Goal: Communication & Community: Answer question/provide support

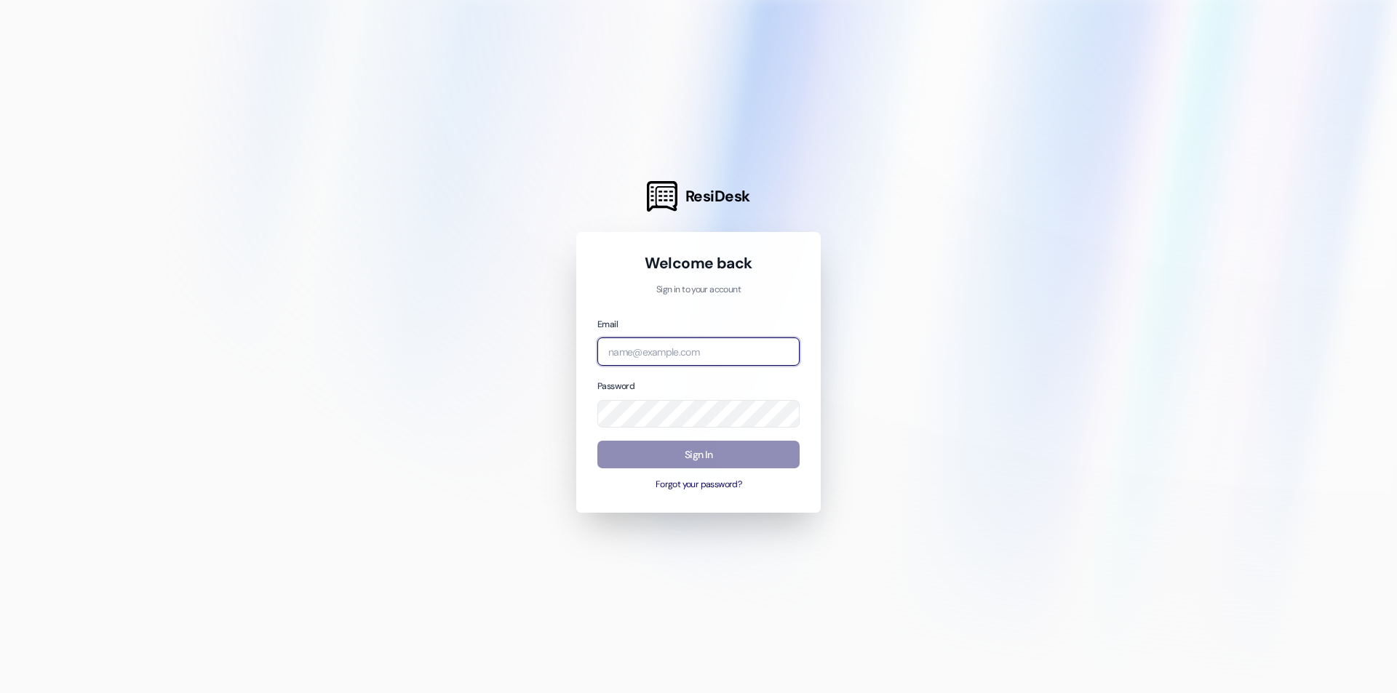
type input "[EMAIL_ADDRESS][DOMAIN_NAME]"
click at [642, 453] on button "Sign In" at bounding box center [698, 455] width 202 height 28
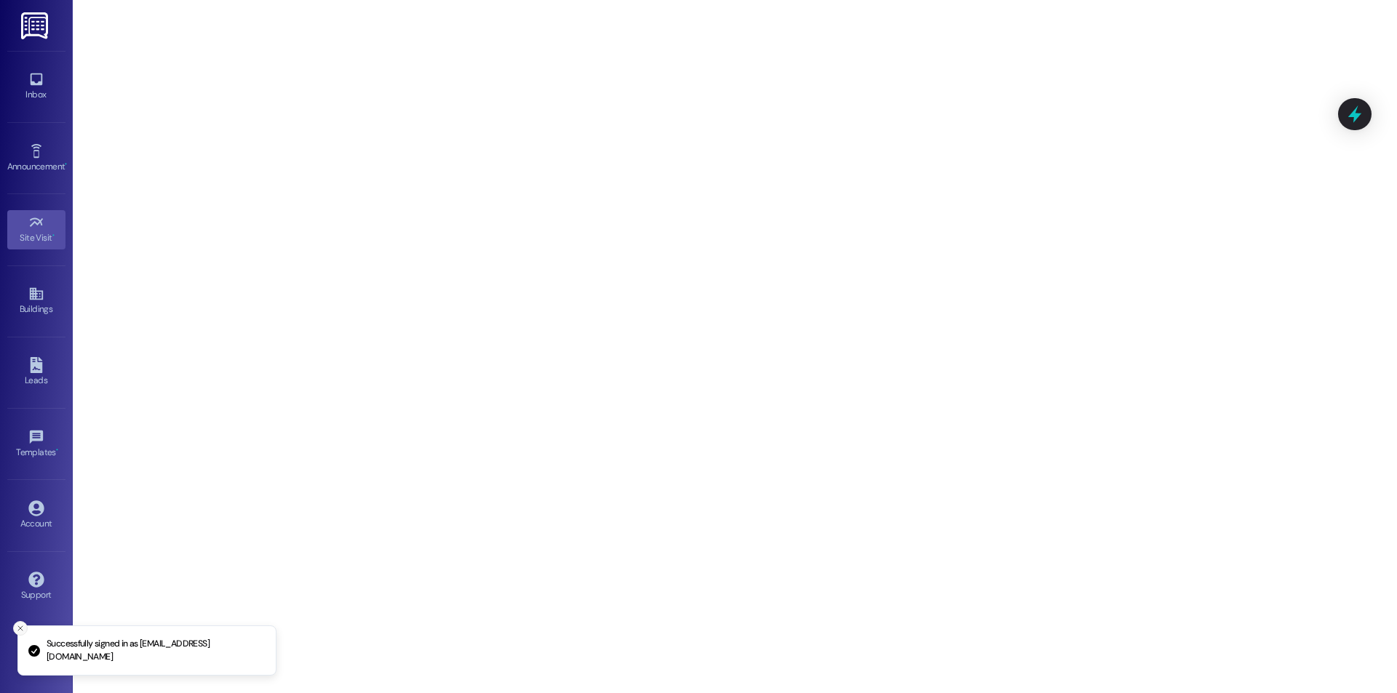
click at [17, 628] on icon "Close toast" at bounding box center [20, 628] width 9 height 9
drag, startPoint x: 12, startPoint y: 92, endPoint x: 42, endPoint y: 113, distance: 37.0
click at [12, 92] on div "Inbox" at bounding box center [36, 94] width 73 height 15
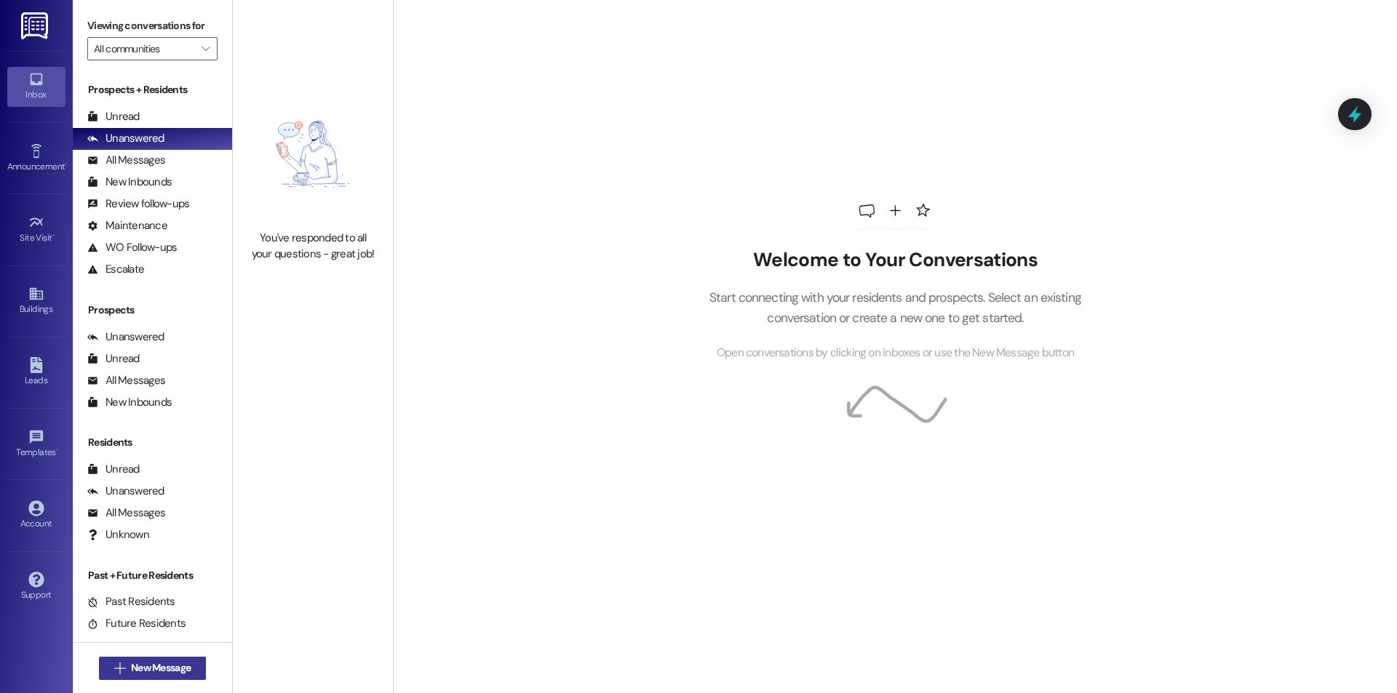
click at [167, 668] on span "New Message" at bounding box center [161, 667] width 60 height 15
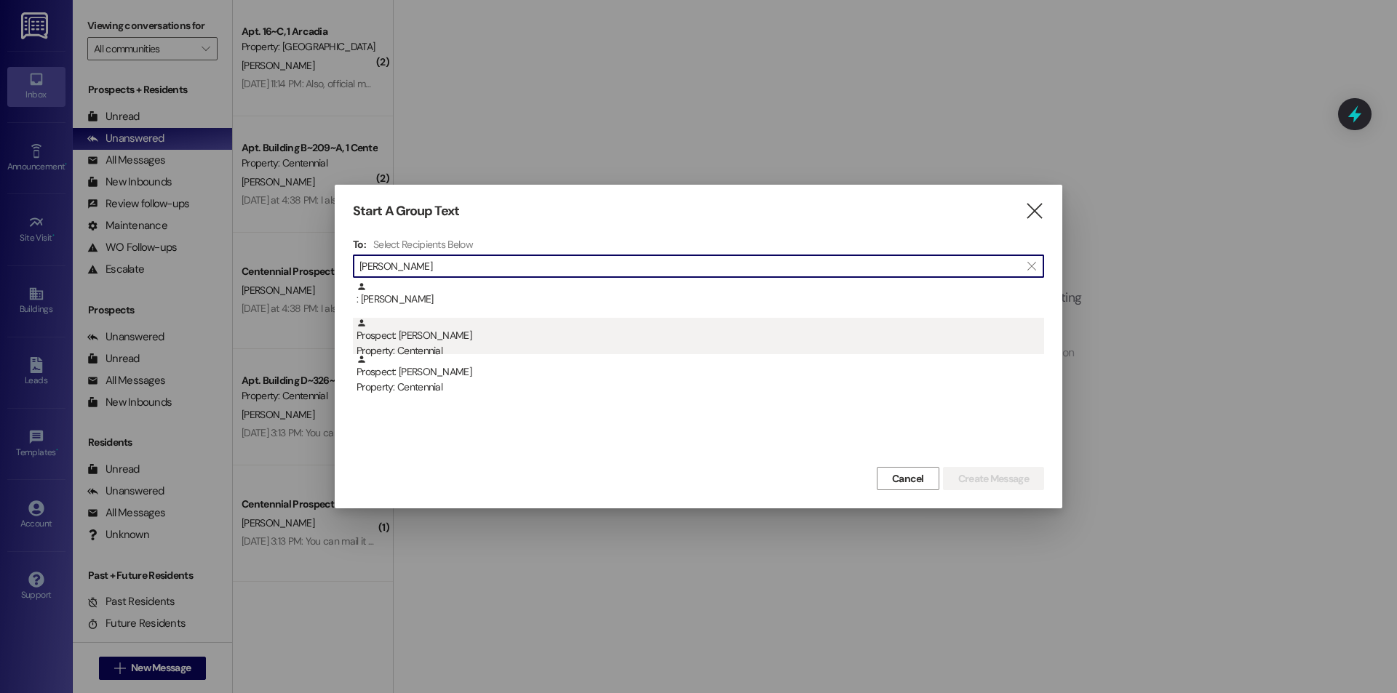
type input "[PERSON_NAME]"
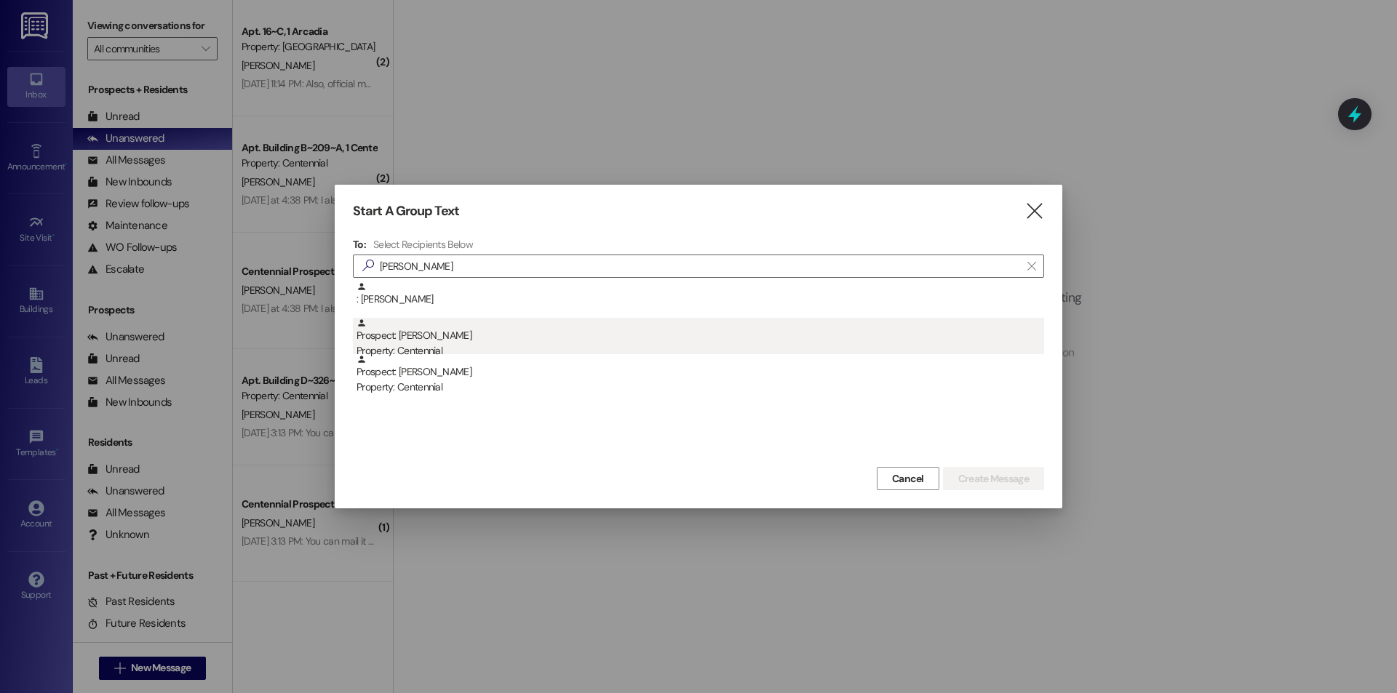
click at [491, 340] on div "Prospect: [PERSON_NAME] Property: Centennial" at bounding box center [699, 338] width 687 height 41
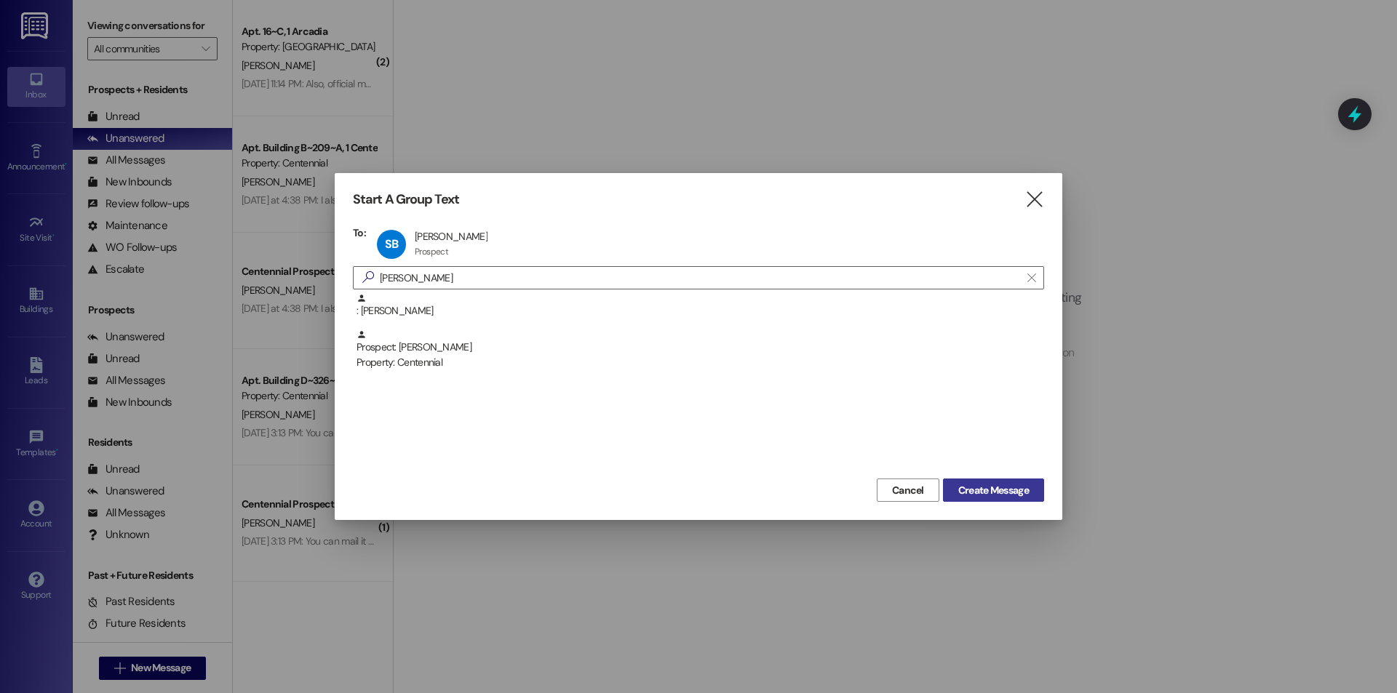
click at [983, 493] on span "Create Message" at bounding box center [993, 490] width 71 height 15
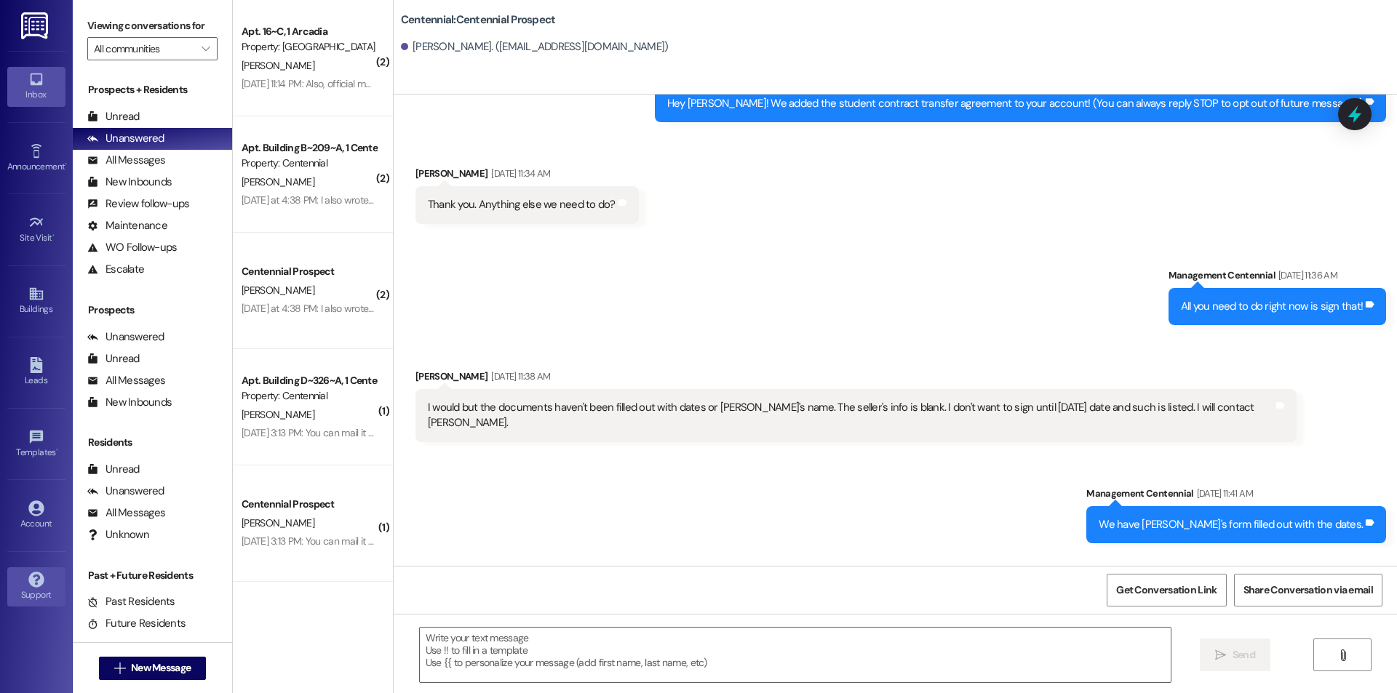
scroll to position [229, 0]
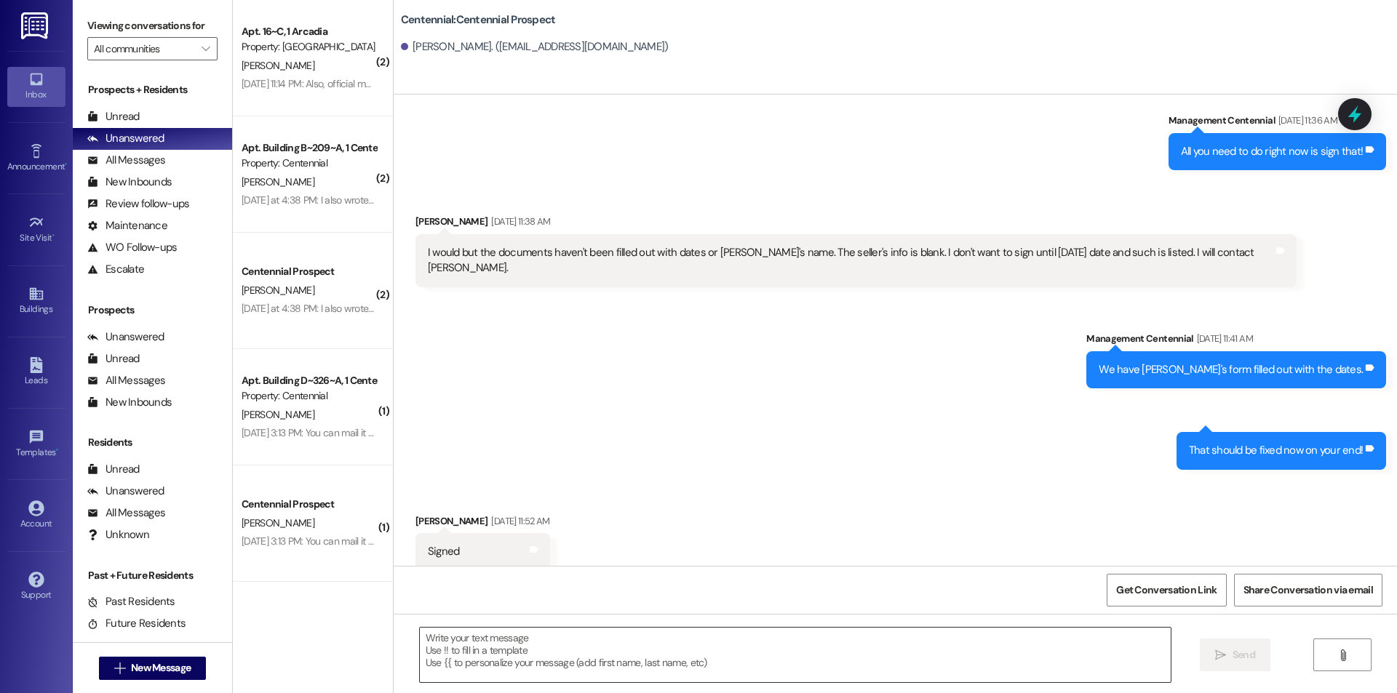
click at [572, 662] on textarea at bounding box center [795, 655] width 751 height 55
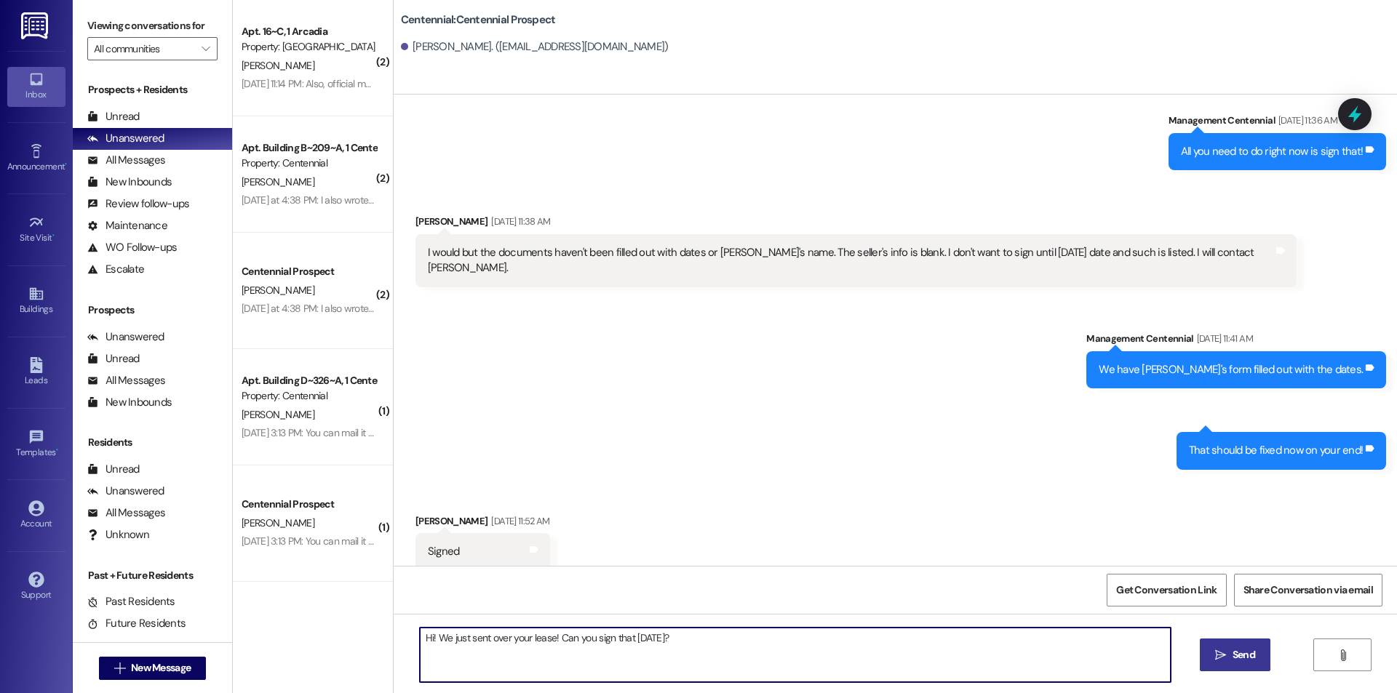
type textarea "Hi! We just sent over your lease! Can you sign that [DATE]?"
click at [1218, 654] on icon "" at bounding box center [1220, 656] width 11 height 12
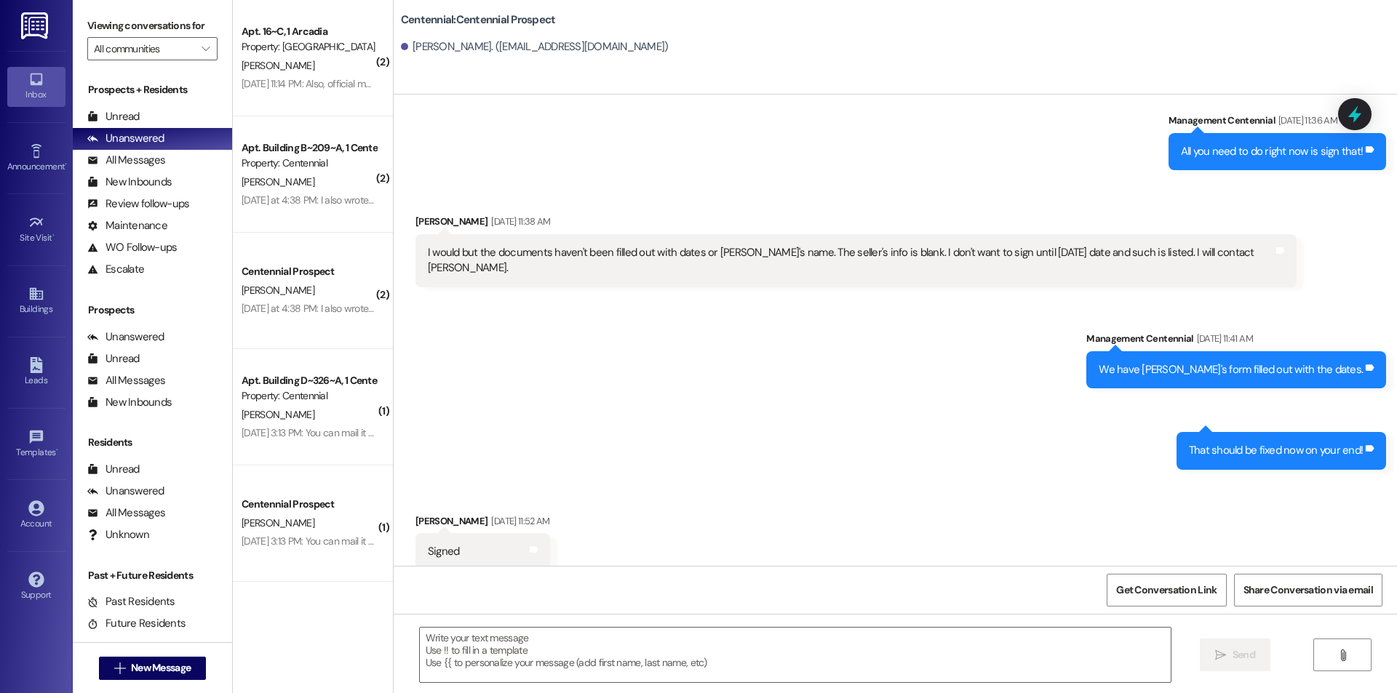
drag, startPoint x: 126, startPoint y: 119, endPoint x: 21, endPoint y: 130, distance: 105.4
click at [126, 119] on div "Unread" at bounding box center [113, 116] width 52 height 15
